Goal: Information Seeking & Learning: Learn about a topic

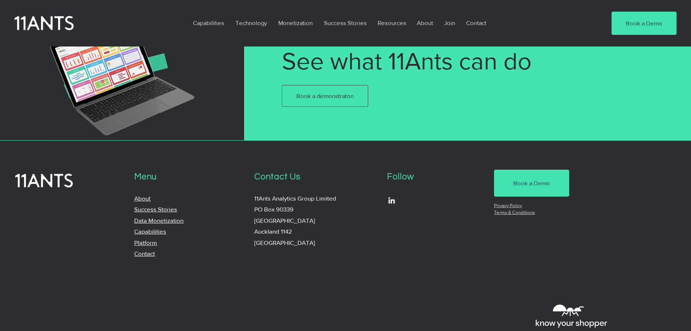
scroll to position [218, 0]
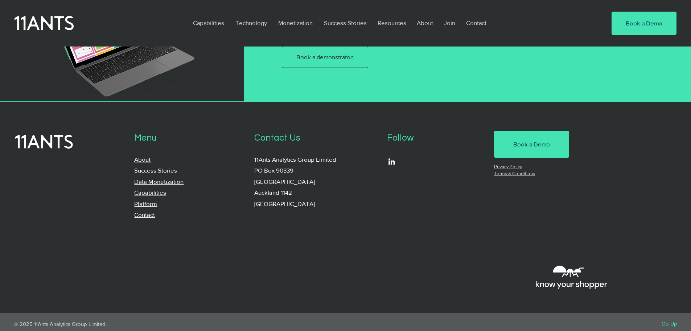
click at [156, 192] on link "Capabilities" at bounding box center [150, 192] width 32 height 7
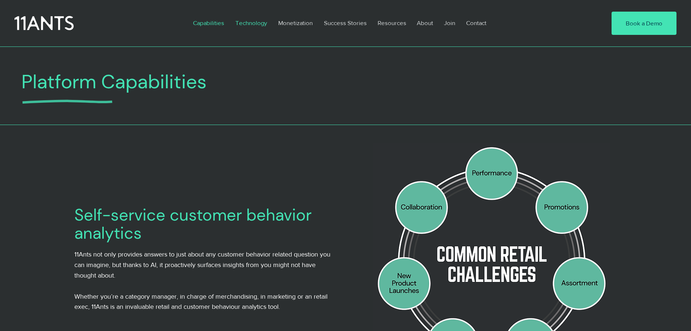
click at [254, 22] on p "Technology" at bounding box center [251, 23] width 39 height 17
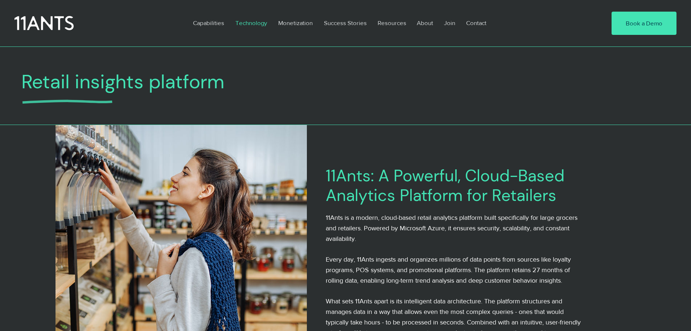
click at [257, 22] on p "Technology" at bounding box center [251, 23] width 39 height 17
click at [295, 24] on p "Monetization" at bounding box center [296, 23] width 42 height 17
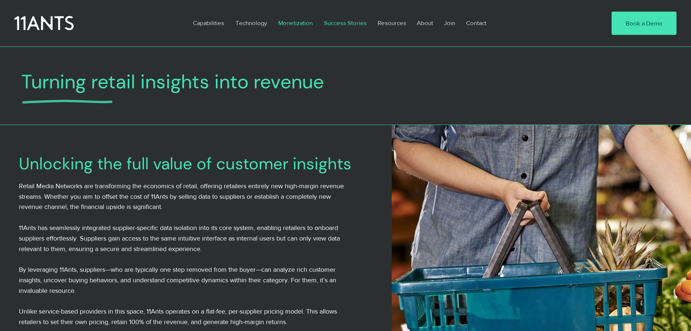
click at [345, 25] on p "Success Stories" at bounding box center [345, 23] width 50 height 17
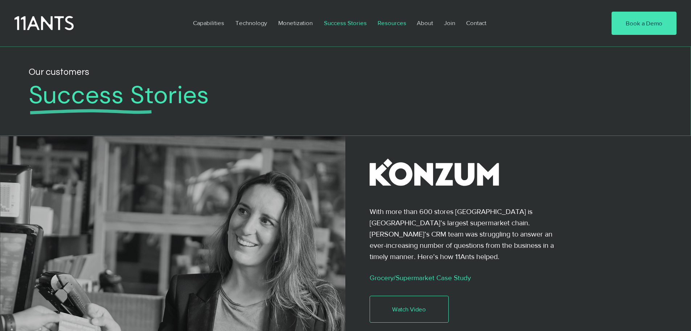
click at [386, 24] on p "Resources" at bounding box center [392, 23] width 36 height 17
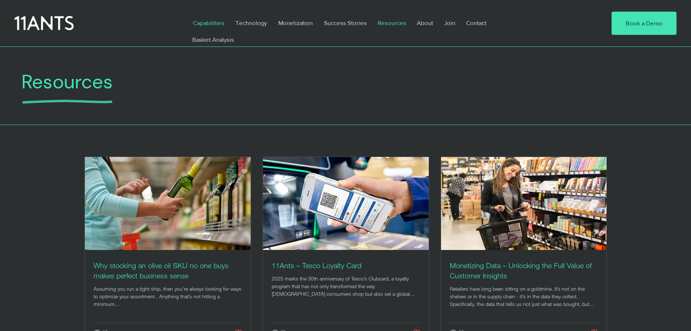
click at [199, 21] on p "Capabilities" at bounding box center [208, 23] width 38 height 17
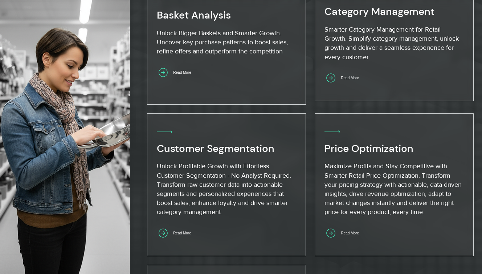
scroll to position [472, 0]
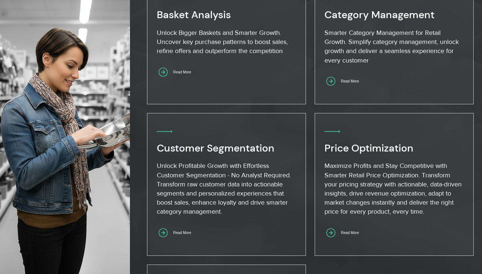
click at [136, 101] on div at bounding box center [306, 155] width 352 height 529
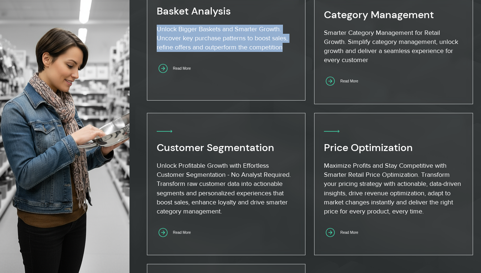
drag, startPoint x: 157, startPoint y: 27, endPoint x: 287, endPoint y: 47, distance: 131.5
click at [287, 47] on p "Unlock Bigger Baskets and Smarter Growth. Uncover key purchase patterns to boos…" at bounding box center [226, 39] width 138 height 28
copy p "Unlock Bigger Baskets and Smarter Growth. Uncover key purchase patterns to boos…"
